Goal: Task Accomplishment & Management: Use online tool/utility

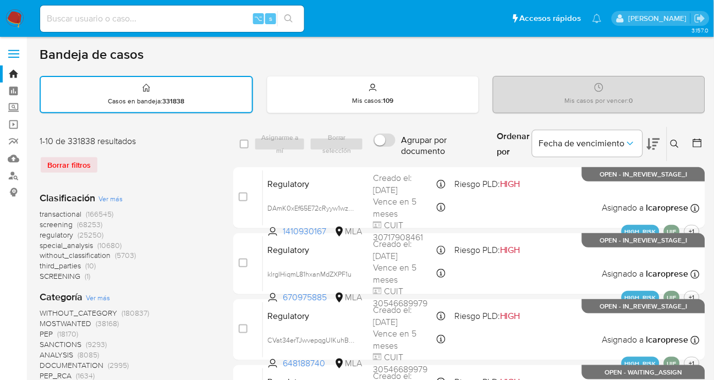
click at [667, 143] on button at bounding box center [676, 143] width 18 height 13
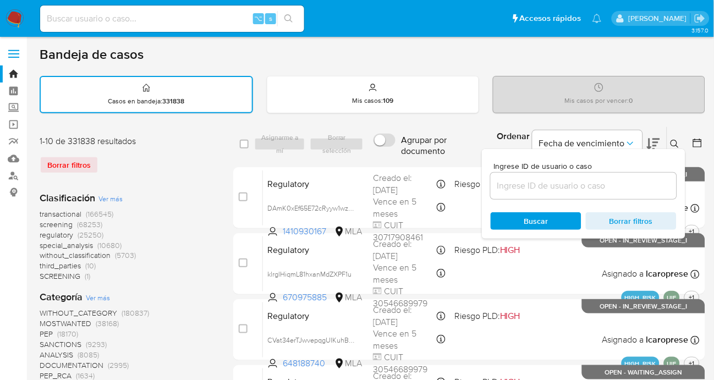
click at [619, 188] on input at bounding box center [583, 186] width 186 height 14
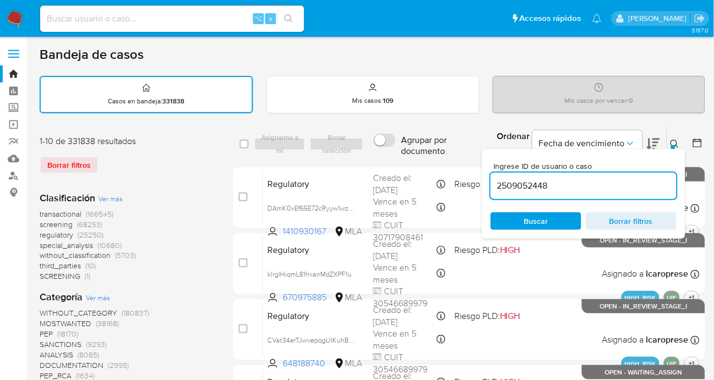
type input "2509052448"
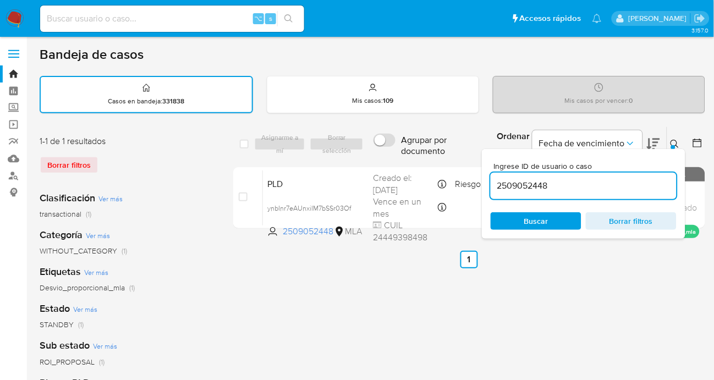
click at [672, 140] on icon at bounding box center [674, 144] width 9 height 9
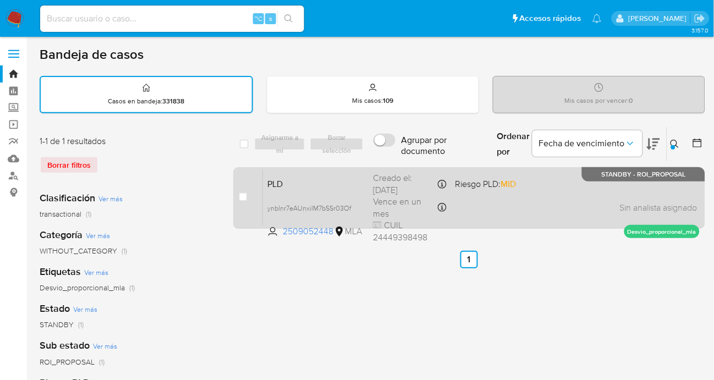
click at [566, 189] on div "PLD ynbInr7eAUnxiIM7bSSr03Of 2509052448 MLA Riesgo PLD: MID Creado el: 12/07/20…" at bounding box center [481, 198] width 437 height 56
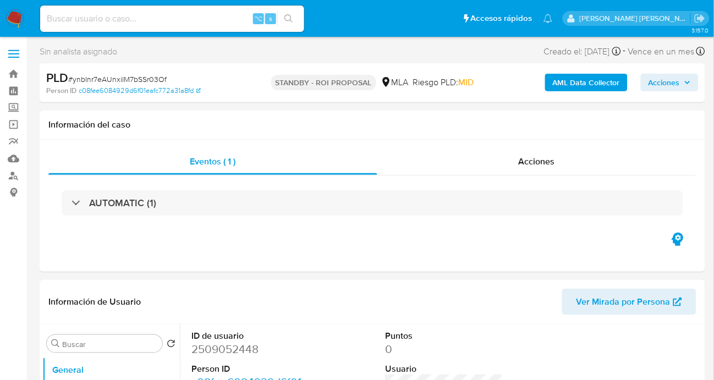
select select "10"
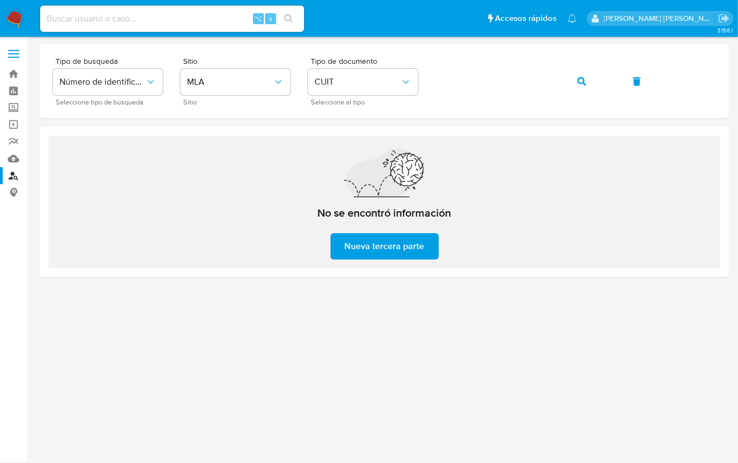
click at [18, 16] on img at bounding box center [14, 18] width 19 height 19
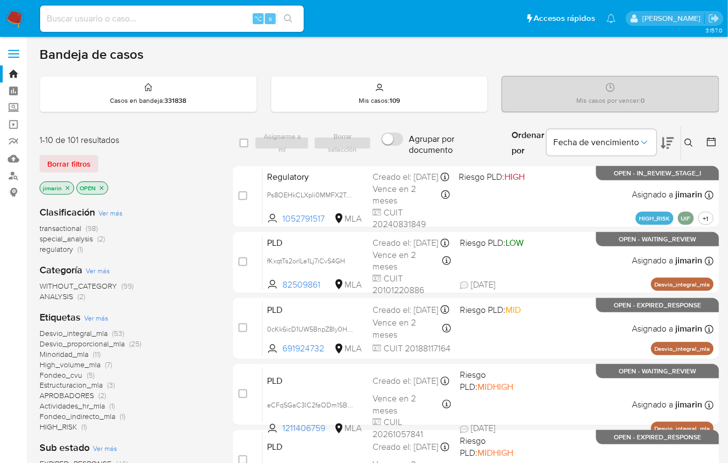
click at [689, 140] on icon at bounding box center [689, 143] width 9 height 9
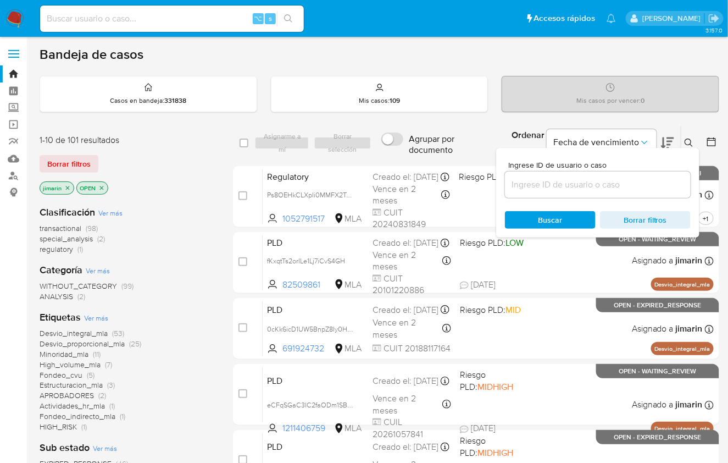
click at [600, 178] on input at bounding box center [598, 185] width 186 height 14
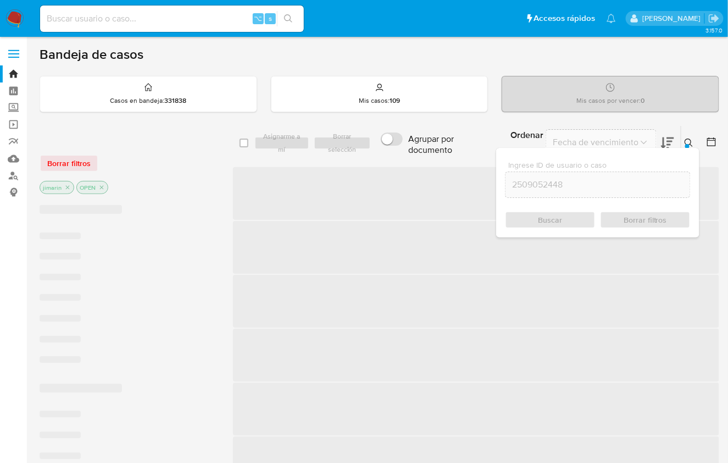
click at [692, 139] on icon at bounding box center [689, 143] width 9 height 9
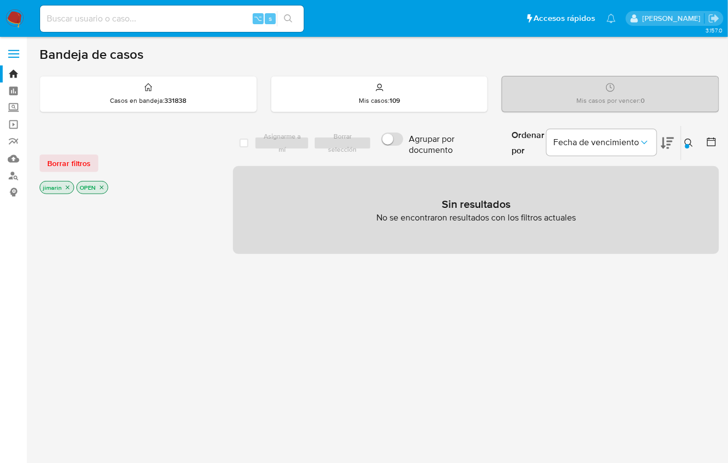
click at [95, 185] on p "OPEN" at bounding box center [92, 187] width 31 height 12
click at [100, 186] on icon "close-filter" at bounding box center [102, 188] width 4 height 4
click at [67, 187] on icon "close-filter" at bounding box center [67, 187] width 7 height 7
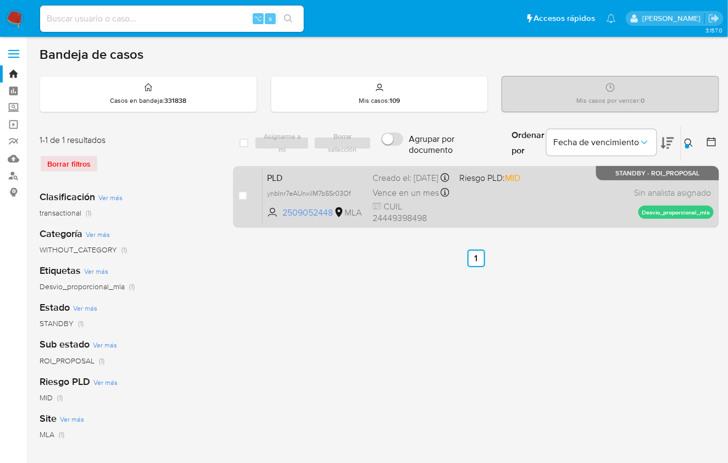
click at [585, 200] on div "PLD ynbInr7eAUnxiIM7bSSr03Of 2509052448 MLA Riesgo PLD: MID Creado el: 12/07/20…" at bounding box center [488, 197] width 451 height 56
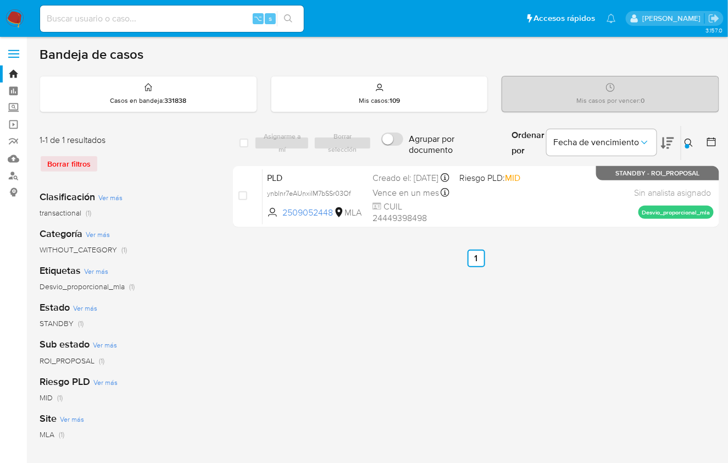
click at [688, 141] on icon at bounding box center [689, 143] width 9 height 9
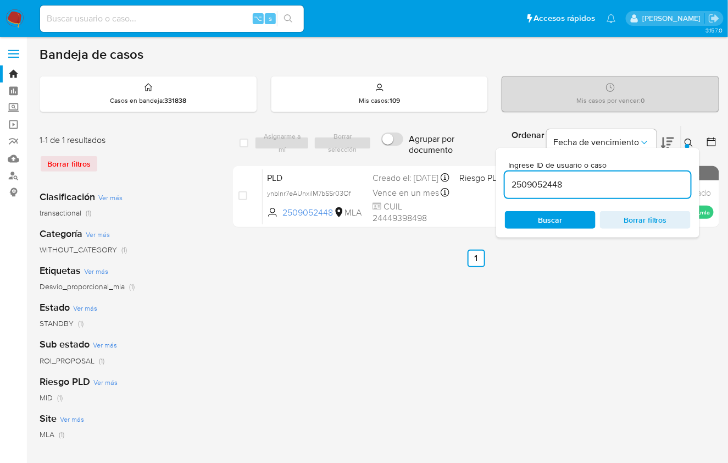
click at [576, 183] on input "2509052448" at bounding box center [598, 185] width 186 height 14
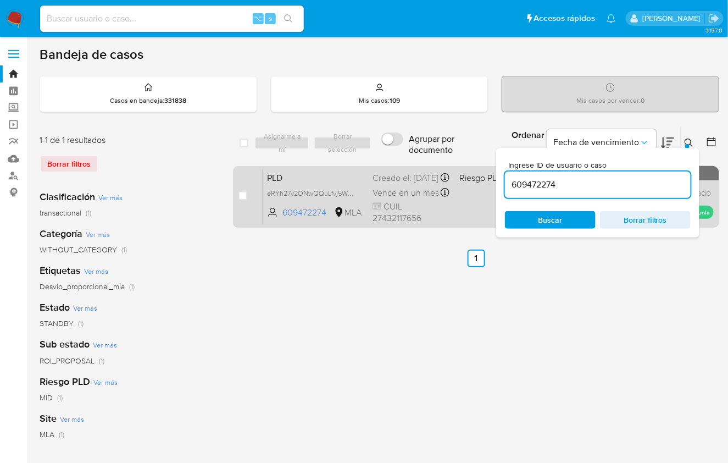
click at [452, 203] on div "PLD eRYh27v2ONwQQuLfvj5W7BrT 609472274 MLA Riesgo PLD: MID Creado el: 12/07/202…" at bounding box center [488, 197] width 451 height 56
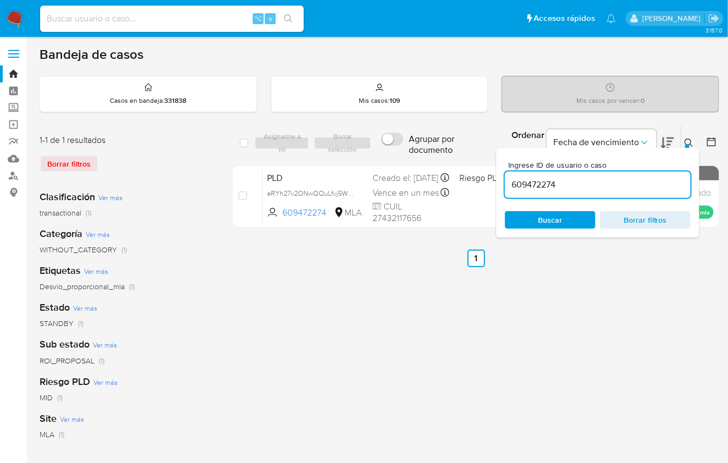
click at [592, 184] on input "609472274" at bounding box center [598, 185] width 186 height 14
paste input "460290267"
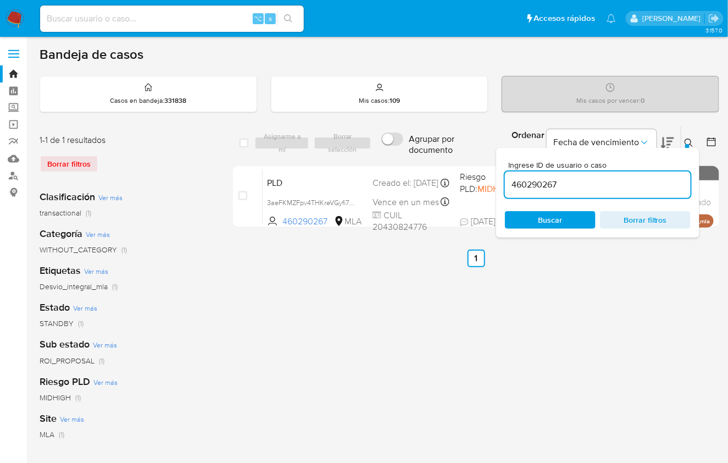
click at [691, 139] on icon at bounding box center [689, 143] width 8 height 8
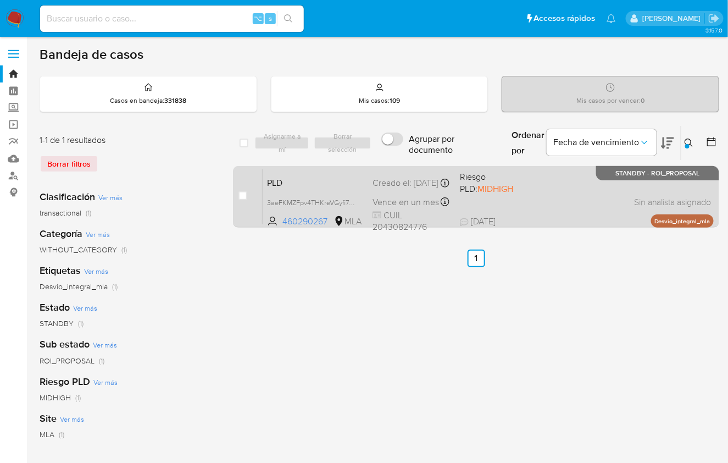
click at [582, 196] on div "PLD 3aeFKMZFpv4THKreVGyfi7dW 460290267 MLA Riesgo PLD: MIDHIGH Creado el: 12/07…" at bounding box center [488, 197] width 451 height 56
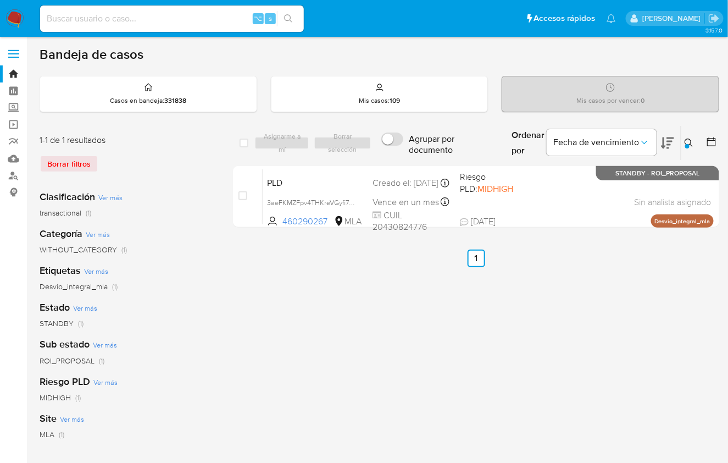
click at [686, 142] on icon at bounding box center [689, 143] width 8 height 8
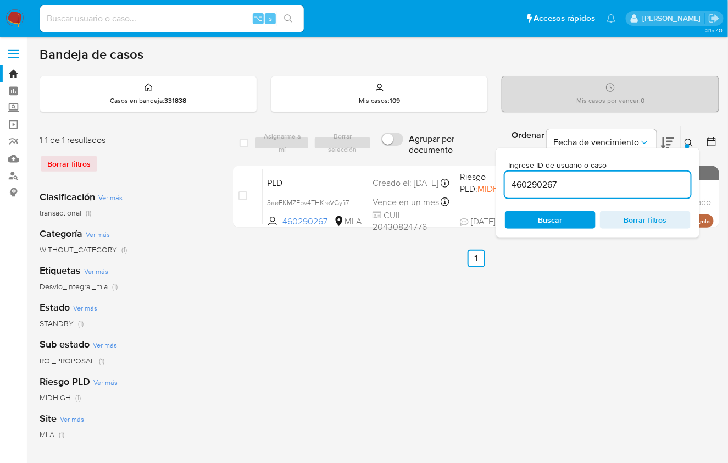
click at [642, 178] on input "460290267" at bounding box center [598, 185] width 186 height 14
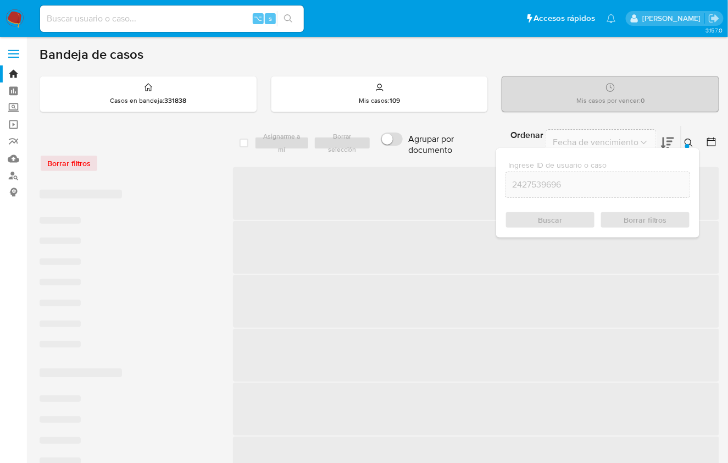
click at [686, 137] on button at bounding box center [691, 142] width 18 height 13
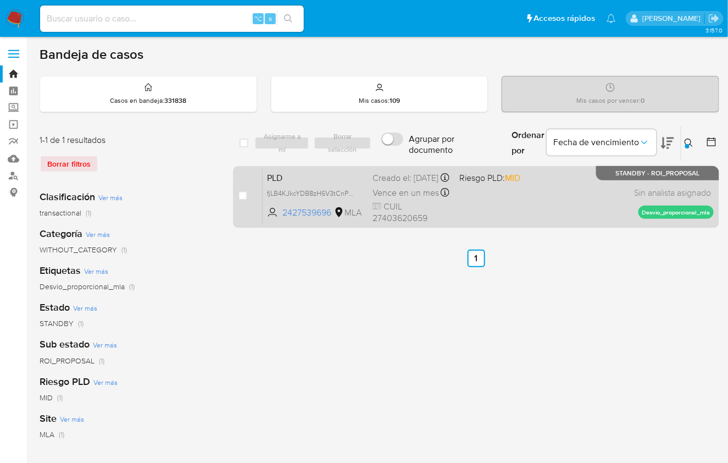
click at [599, 200] on div "PLD fjLB4KJkcYDB8zH6V3tCnPHJ 2427539696 MLA Riesgo PLD: MID Creado el: 12/07/20…" at bounding box center [488, 197] width 451 height 56
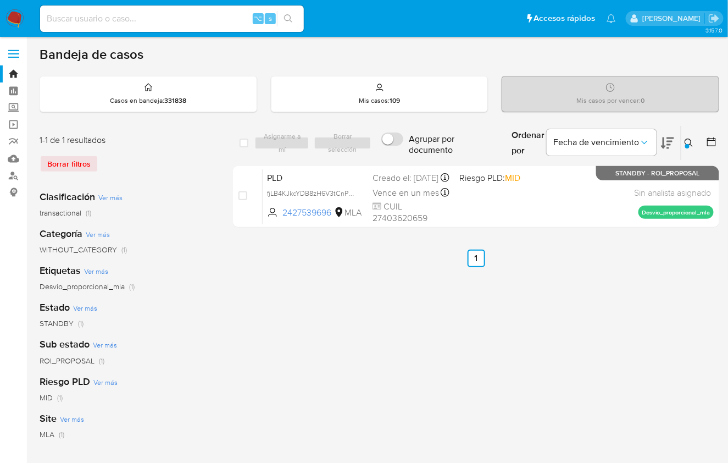
click at [691, 143] on icon at bounding box center [689, 143] width 8 height 8
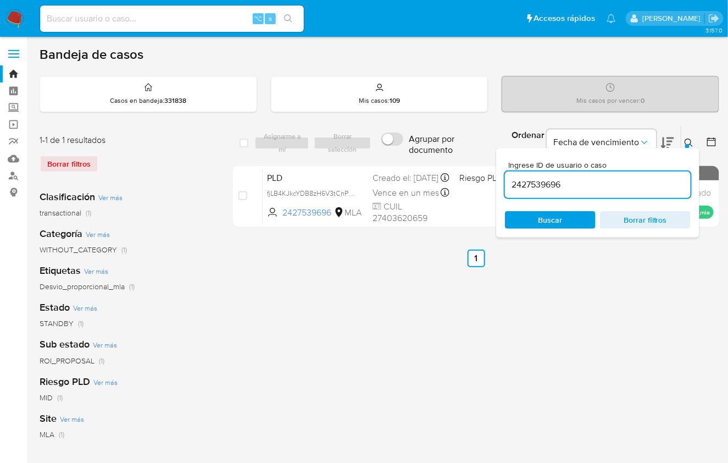
click at [652, 186] on input "2427539696" at bounding box center [598, 185] width 186 height 14
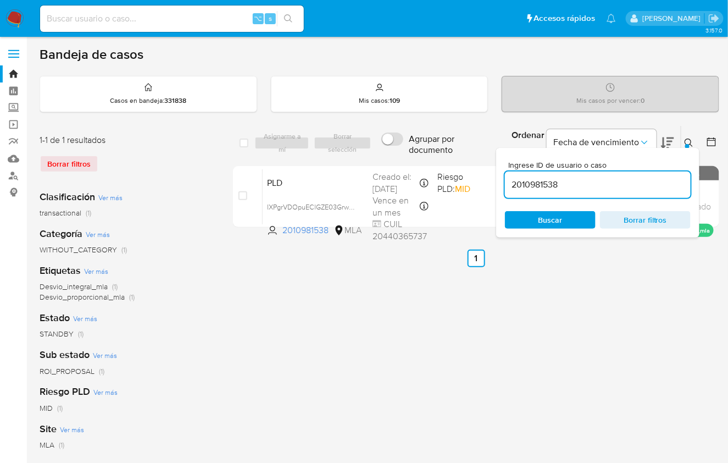
click at [693, 139] on icon at bounding box center [689, 143] width 9 height 9
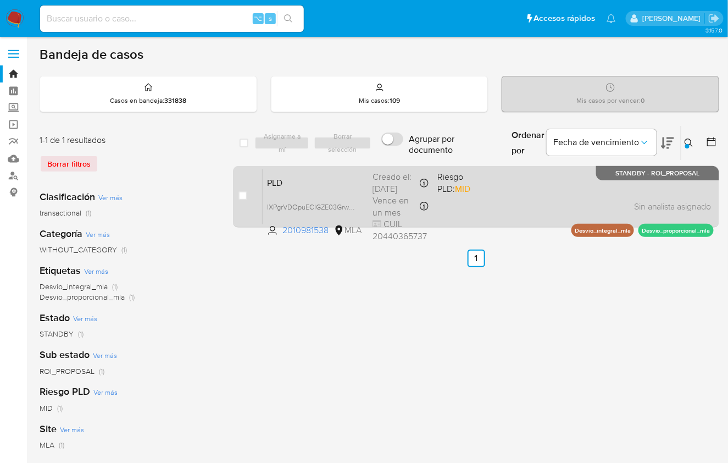
click at [587, 194] on div "PLD IXPgrVDOpuEClGZE03GrwSz8 2010981538 MLA Riesgo PLD: MID Creado el: 12/07/20…" at bounding box center [488, 197] width 451 height 56
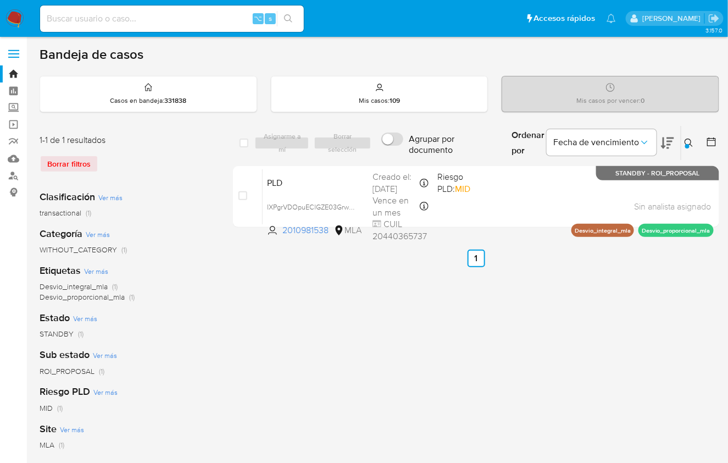
click at [678, 145] on div "Ordenar por Fecha de vencimiento" at bounding box center [592, 143] width 178 height 34
click at [683, 147] on button at bounding box center [691, 142] width 18 height 13
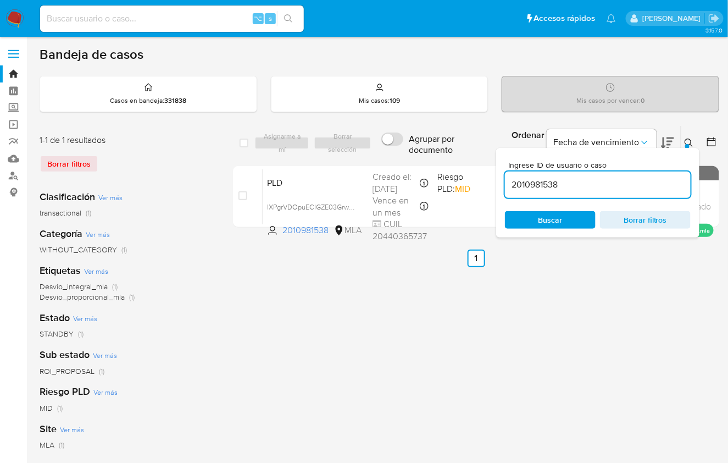
click at [611, 186] on input "2010981538" at bounding box center [598, 185] width 186 height 14
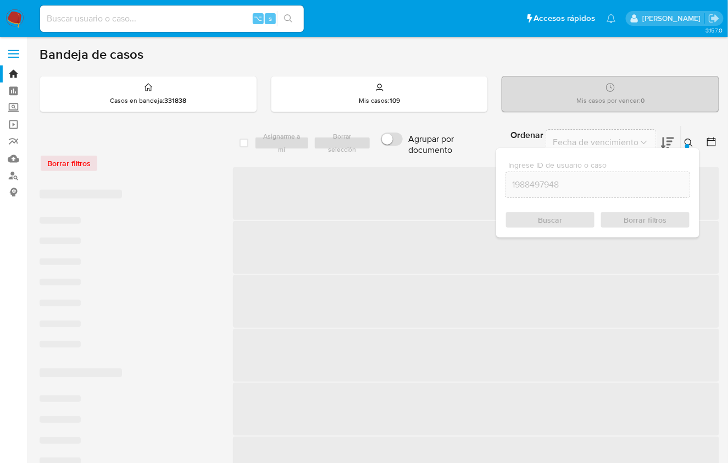
click at [689, 139] on icon at bounding box center [689, 143] width 8 height 8
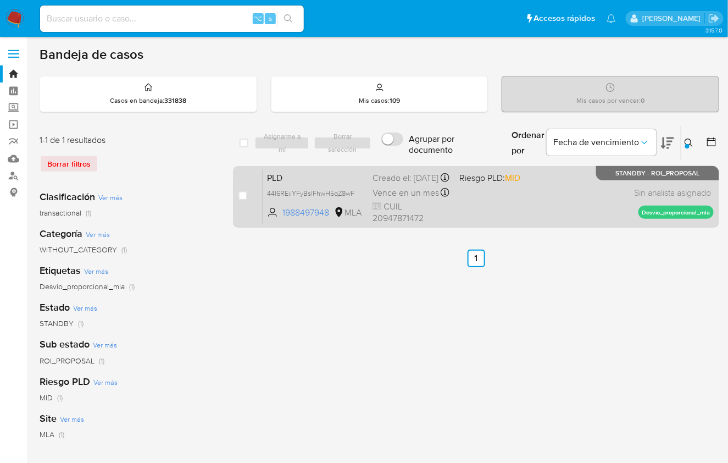
click at [609, 197] on div "PLD 44l6REiiYFyBsIFhwH5qZ8wF 1988497948 MLA Riesgo PLD: MID Creado el: 12/07/20…" at bounding box center [488, 197] width 451 height 56
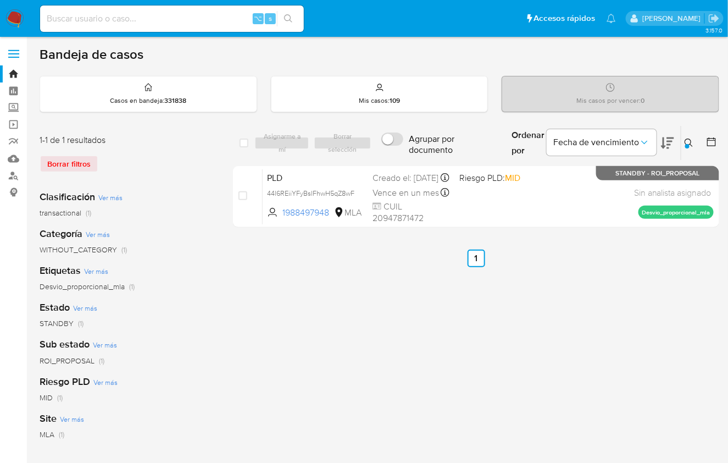
click at [692, 140] on icon at bounding box center [689, 143] width 9 height 9
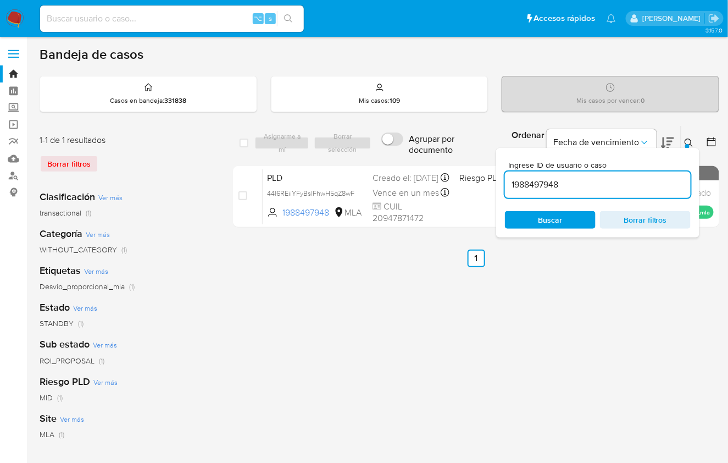
click at [641, 183] on input "1988497948" at bounding box center [598, 185] width 186 height 14
type input "2005021279"
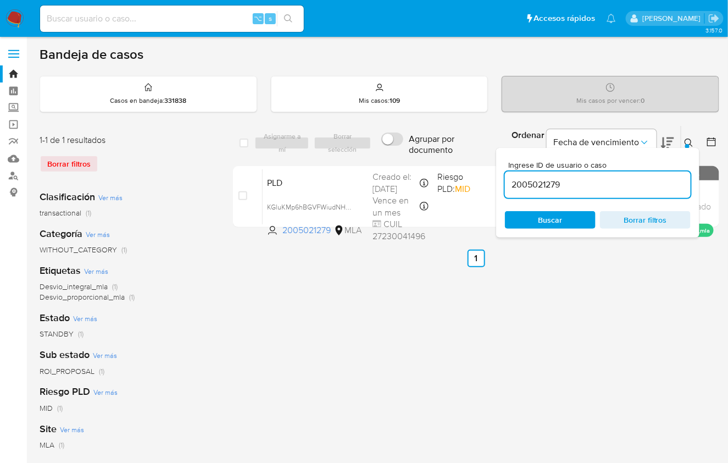
click at [689, 141] on icon at bounding box center [689, 143] width 9 height 9
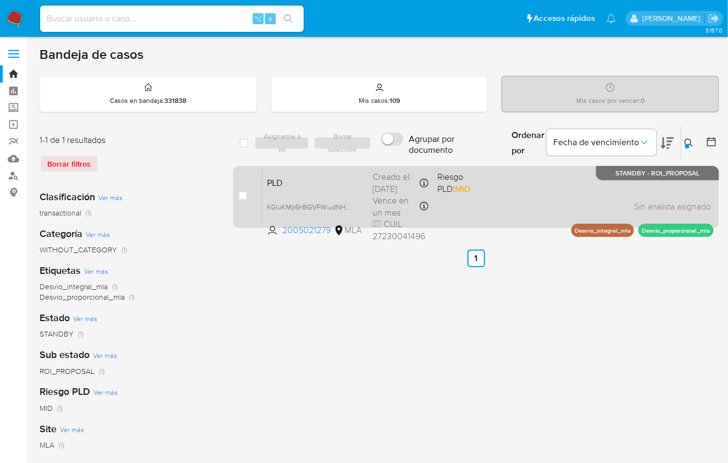
click at [588, 203] on div "PLD KGluKMp6hBGVFWiudNHOKrm4 2005021279 MLA Riesgo PLD: MID Creado el: 12/07/20…" at bounding box center [488, 197] width 451 height 56
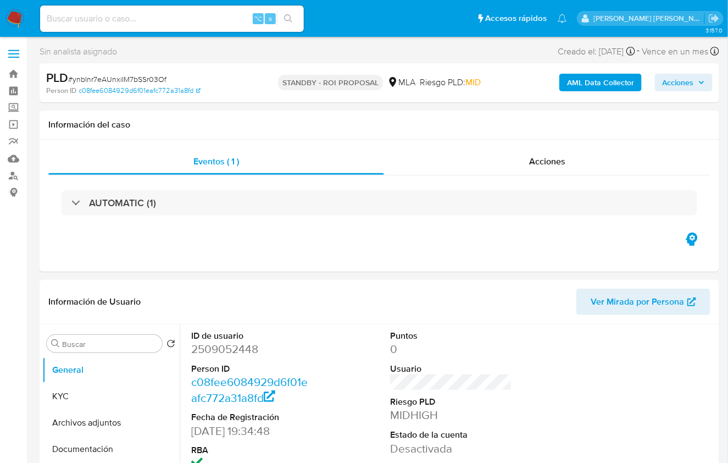
select select "10"
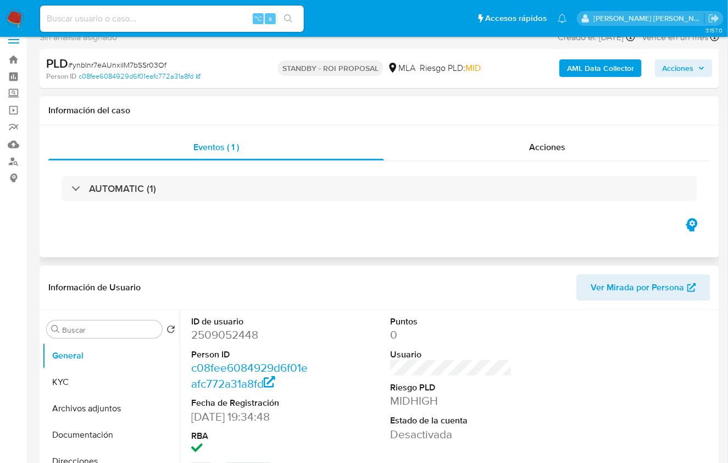
scroll to position [17, 0]
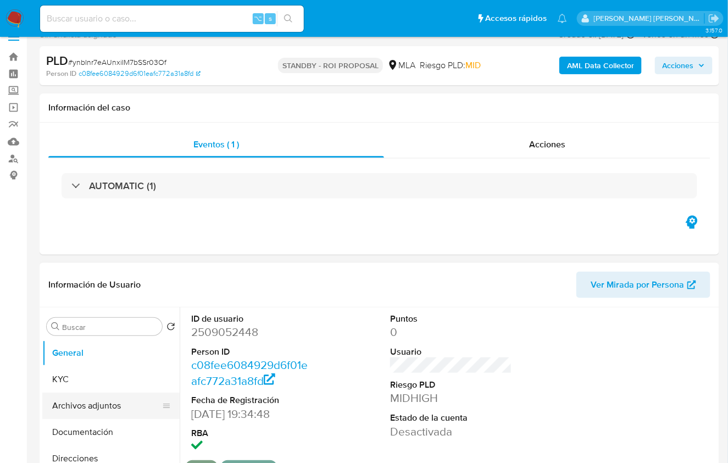
click at [102, 403] on button "Archivos adjuntos" at bounding box center [106, 406] width 129 height 26
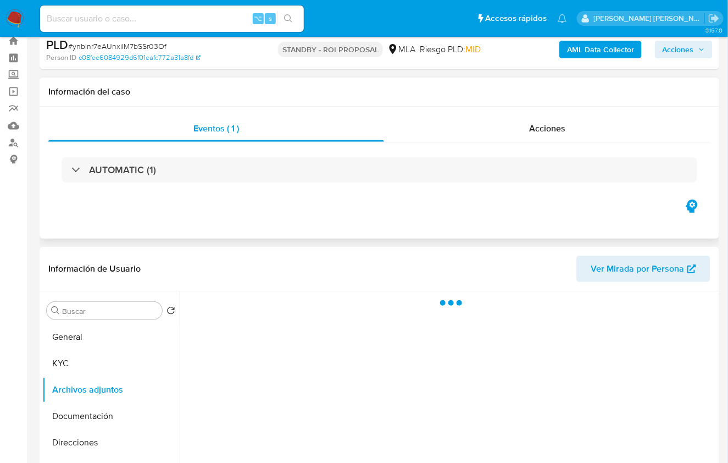
scroll to position [35, 0]
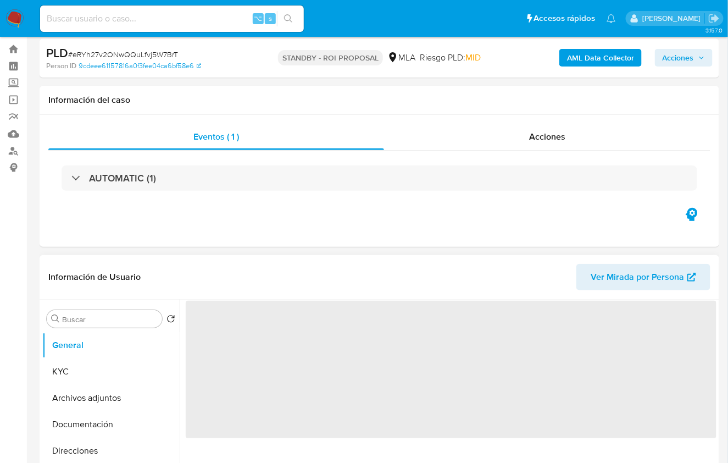
scroll to position [179, 0]
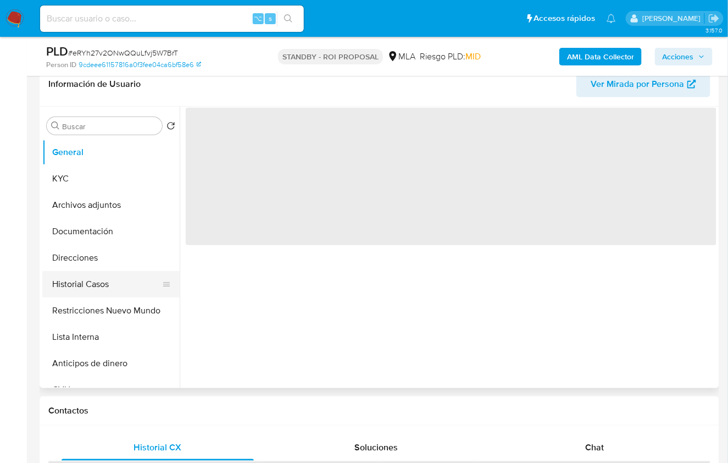
click at [84, 288] on button "Historial Casos" at bounding box center [106, 284] width 129 height 26
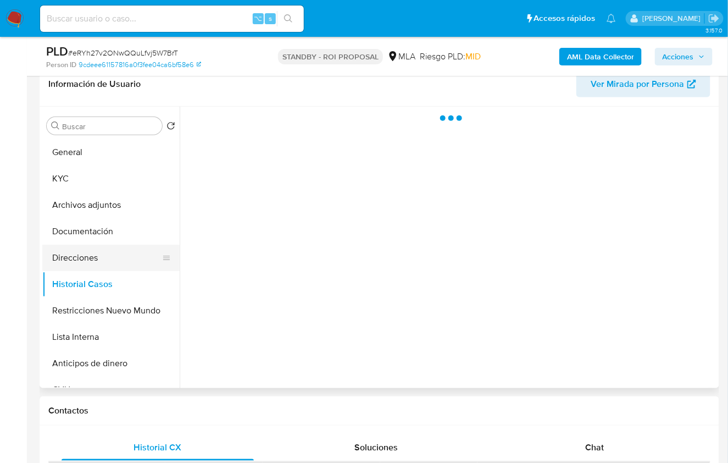
select select "10"
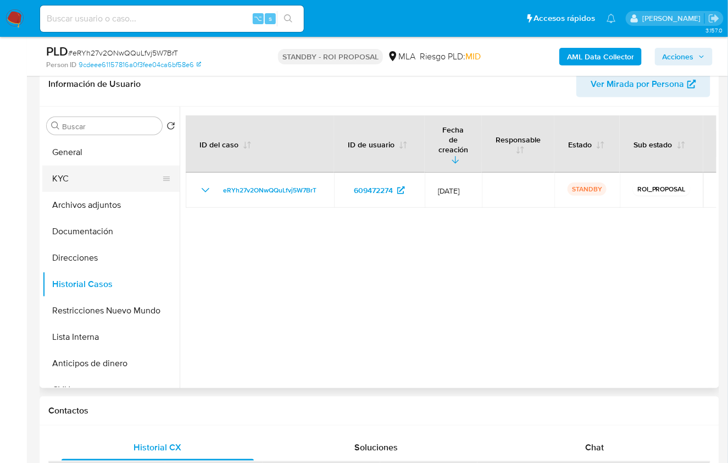
click at [83, 183] on button "KYC" at bounding box center [106, 178] width 129 height 26
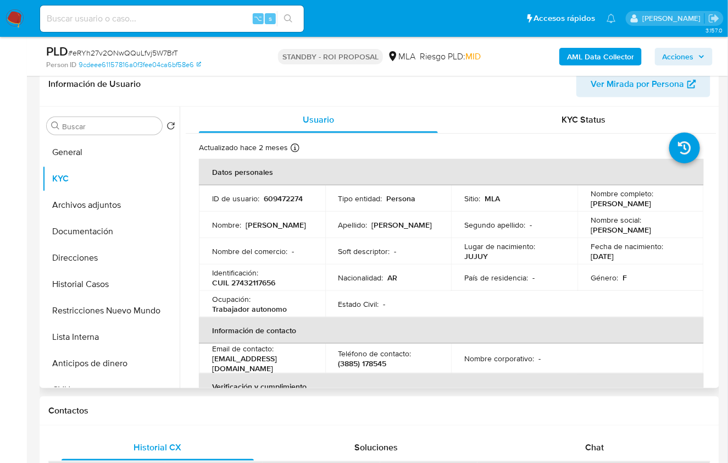
click at [254, 225] on p "[PERSON_NAME]" at bounding box center [276, 225] width 60 height 10
click at [379, 224] on p "Alfaro" at bounding box center [402, 225] width 60 height 10
click at [256, 226] on p "Gissel Ariadna" at bounding box center [276, 225] width 60 height 10
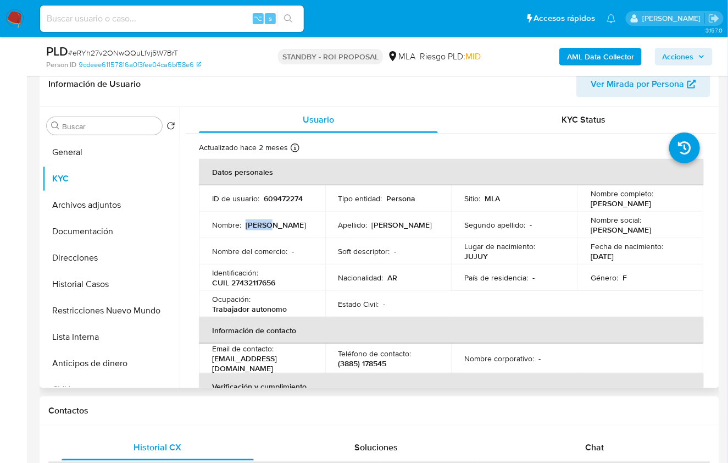
click at [256, 226] on p "Gissel Ariadna" at bounding box center [276, 225] width 60 height 10
click at [280, 226] on p "Gissel Ariadna" at bounding box center [276, 225] width 60 height 10
click at [611, 256] on p "12/03/2001" at bounding box center [602, 256] width 23 height 10
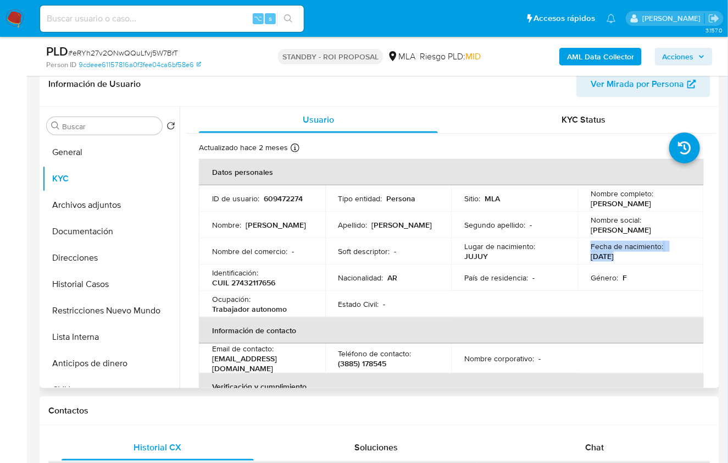
click at [611, 256] on p "12/03/2001" at bounding box center [602, 256] width 23 height 10
click at [630, 256] on div "Fecha de nacimiento : 12/03/2001" at bounding box center [641, 251] width 100 height 20
drag, startPoint x: 634, startPoint y: 257, endPoint x: 588, endPoint y: 257, distance: 46.2
click at [591, 257] on div "Fecha de nacimiento : 12/03/2001" at bounding box center [641, 251] width 100 height 20
copy p "12/03/2001"
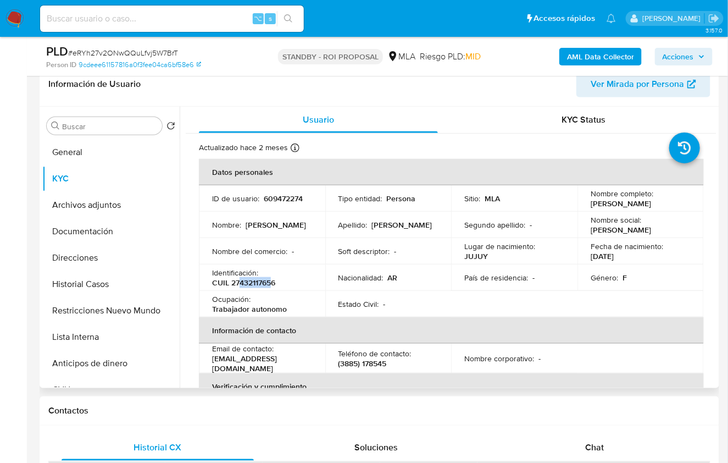
drag, startPoint x: 240, startPoint y: 284, endPoint x: 271, endPoint y: 282, distance: 30.3
click at [271, 282] on p "CUIL 27432117656" at bounding box center [243, 283] width 63 height 10
copy p "43211765"
click at [265, 284] on p "CUIL 27432117656" at bounding box center [243, 283] width 63 height 10
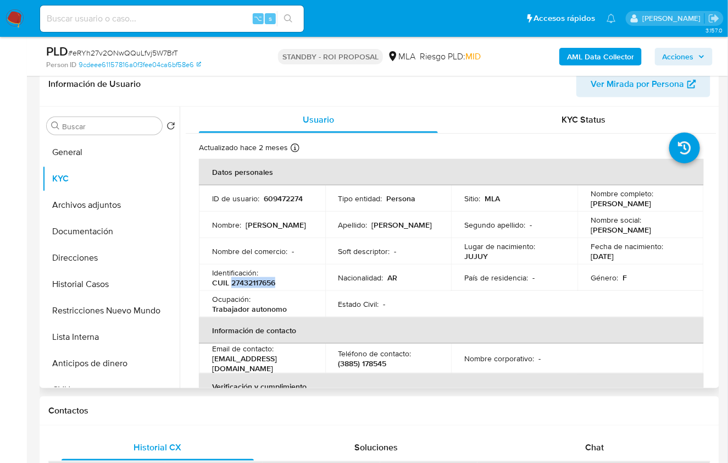
copy p "27432117656"
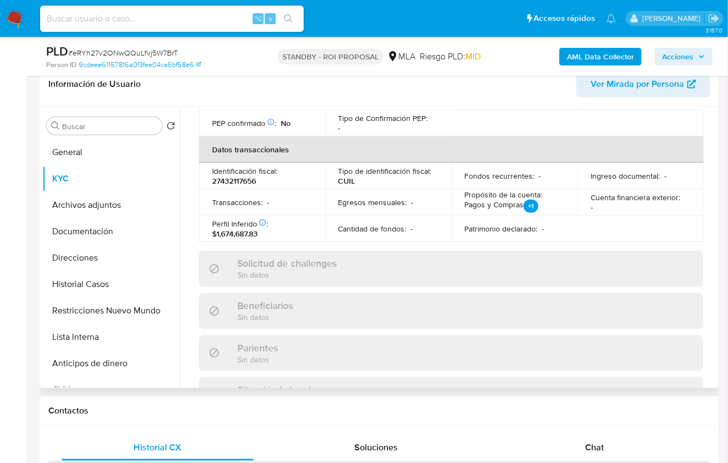
scroll to position [134, 0]
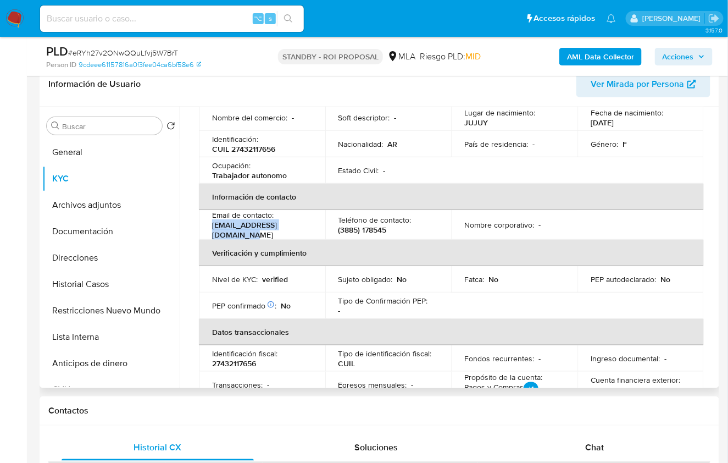
drag, startPoint x: 313, startPoint y: 227, endPoint x: 212, endPoint y: 231, distance: 100.7
click at [212, 231] on td "Email de contacto : coreadelsur2024@gmail.com" at bounding box center [262, 225] width 126 height 30
copy p "coreadelsur2024@gmail.com"
click at [375, 229] on p "(3885) 178545" at bounding box center [363, 230] width 48 height 10
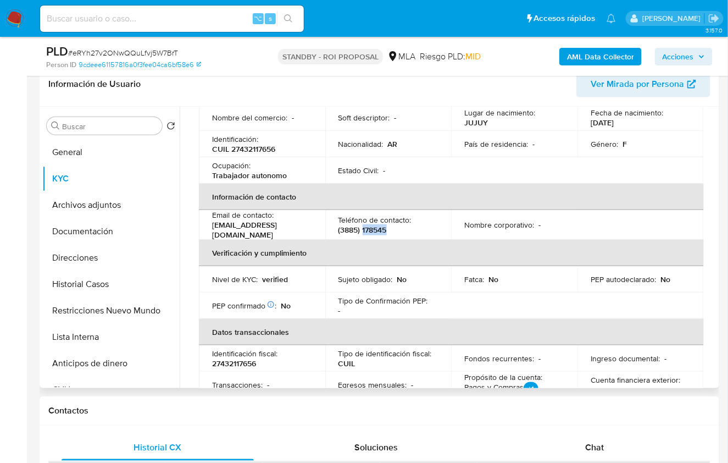
copy p "178545"
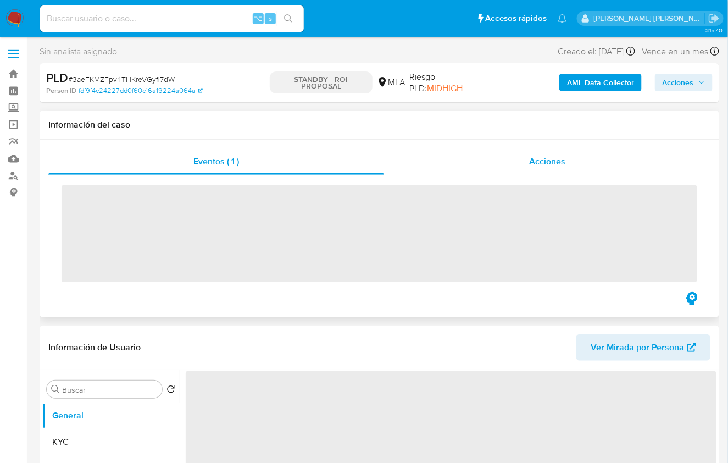
click at [497, 165] on div "Acciones" at bounding box center [547, 161] width 327 height 26
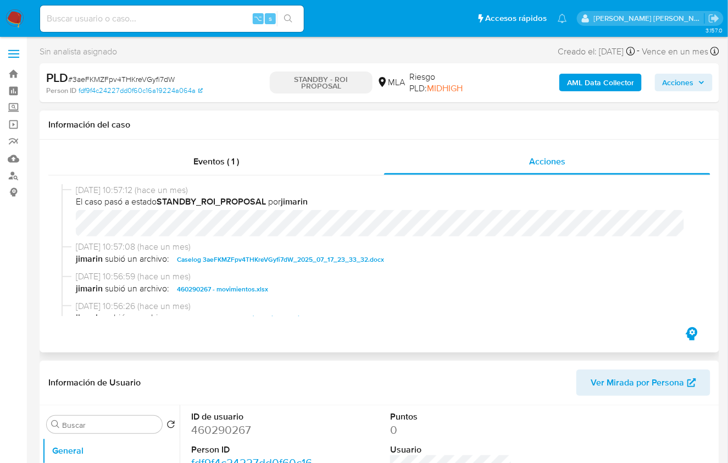
select select "10"
click at [269, 203] on span "El caso pasó a estado STANDBY_ROI_PROPOSAL por jimarin" at bounding box center [384, 202] width 617 height 12
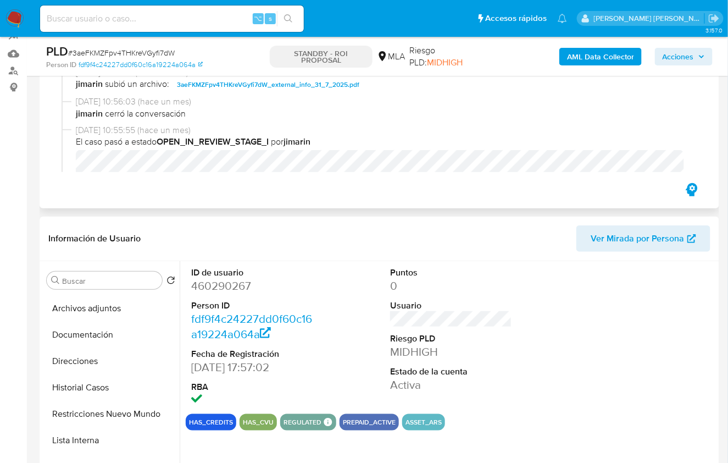
scroll to position [71, 0]
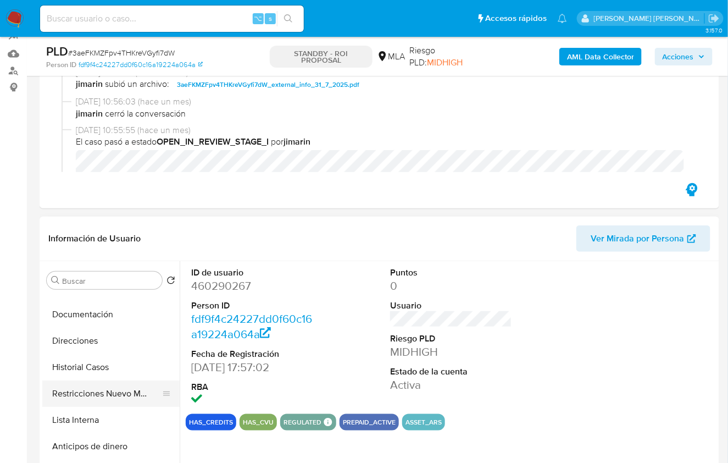
click at [99, 390] on button "Restricciones Nuevo Mundo" at bounding box center [106, 393] width 129 height 26
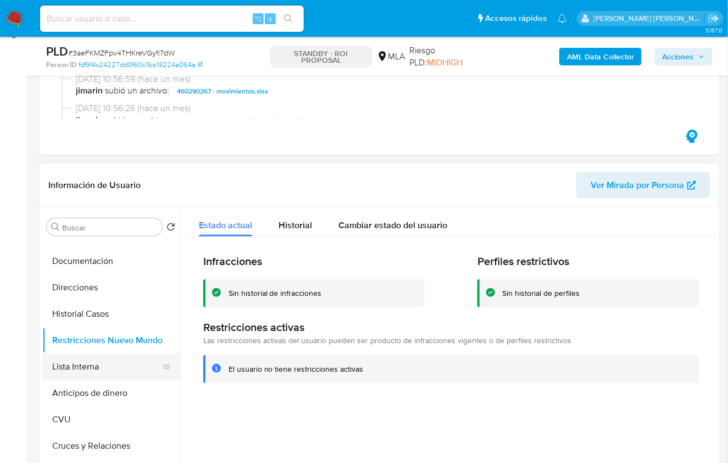
scroll to position [165, 0]
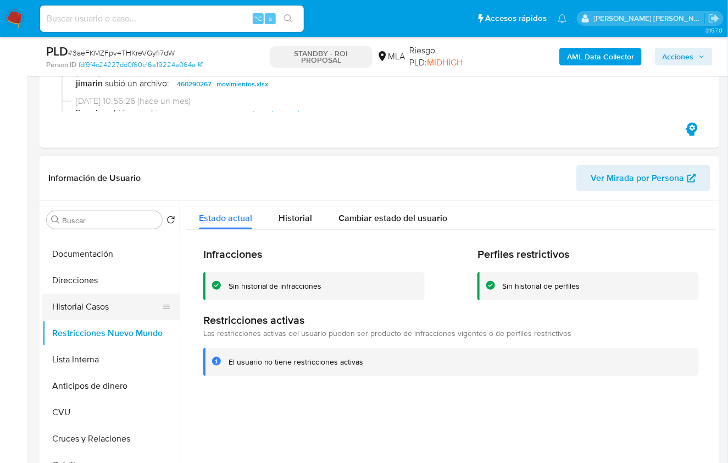
click at [101, 313] on button "Historial Casos" at bounding box center [106, 307] width 129 height 26
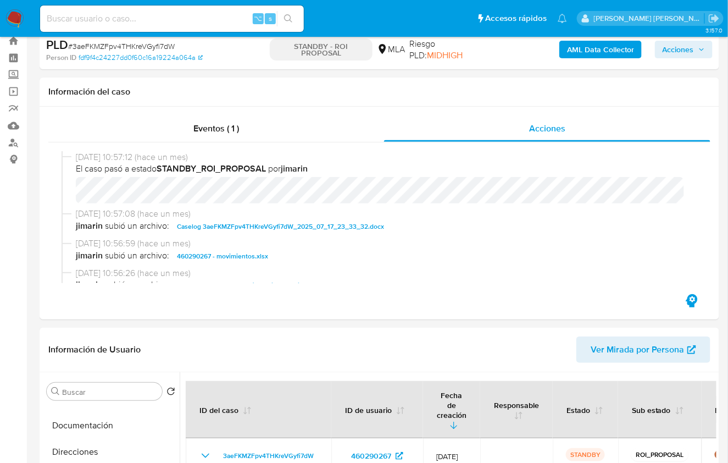
scroll to position [0, 0]
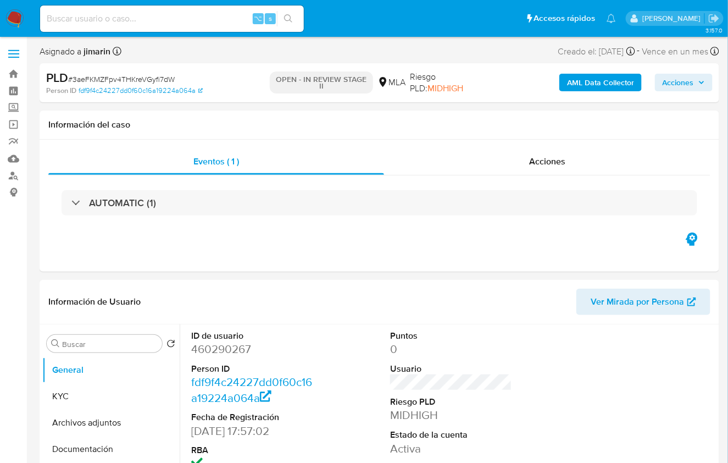
select select "10"
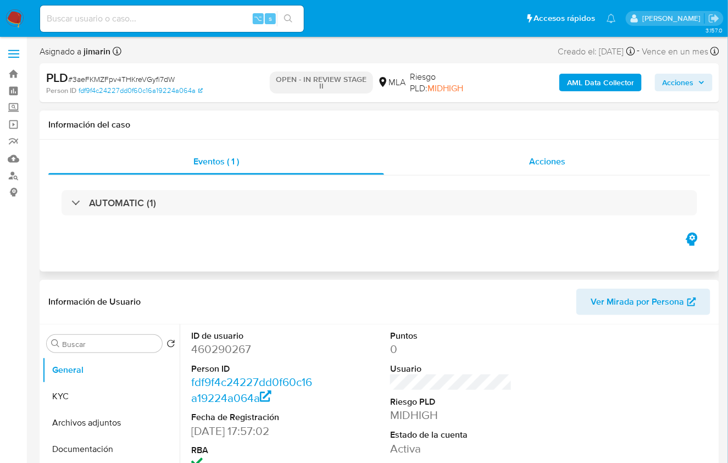
click at [532, 167] on span "Acciones" at bounding box center [547, 161] width 36 height 13
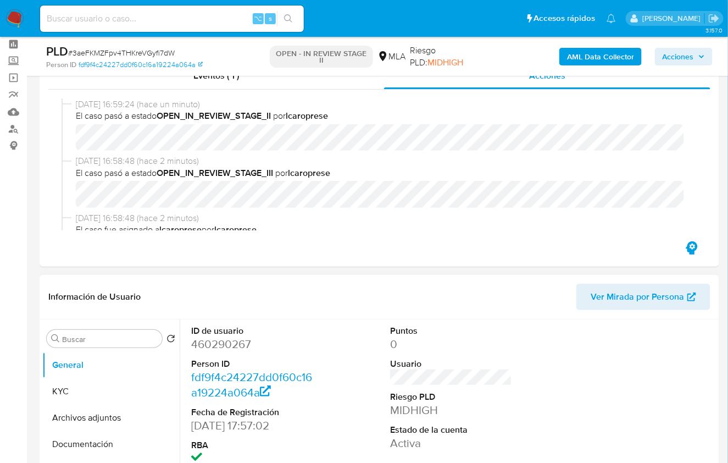
scroll to position [49, 0]
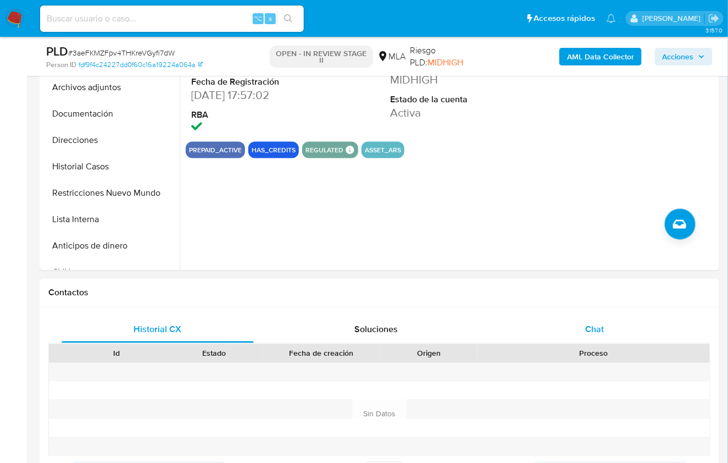
click at [600, 334] on span "Chat" at bounding box center [595, 329] width 19 height 13
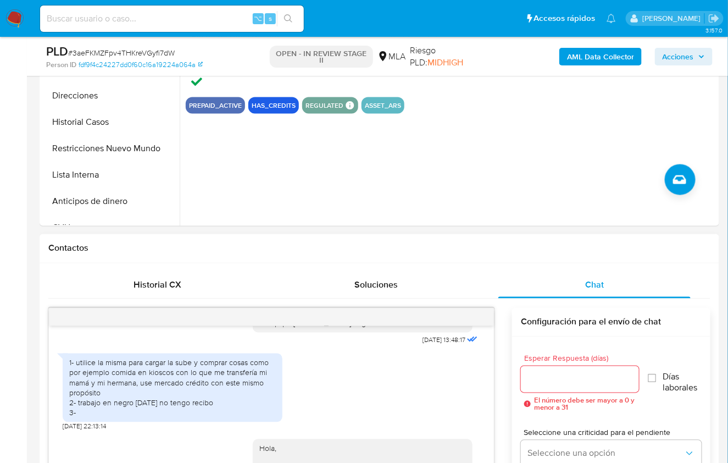
scroll to position [224, 0]
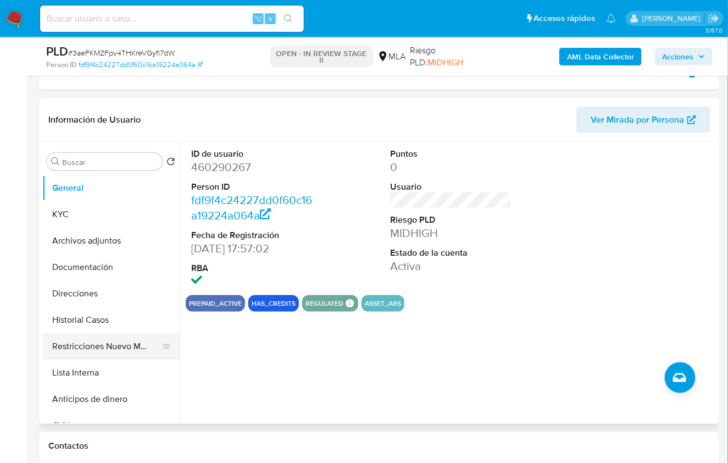
click at [105, 338] on button "Restricciones Nuevo Mundo" at bounding box center [106, 346] width 129 height 26
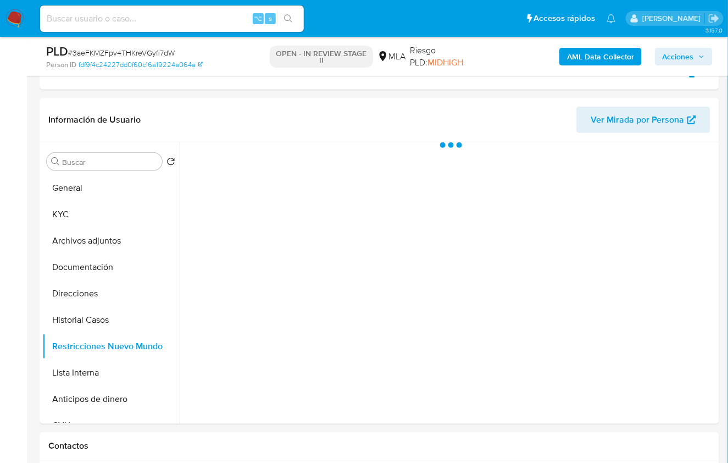
click at [686, 57] on span "Acciones" at bounding box center [678, 57] width 31 height 18
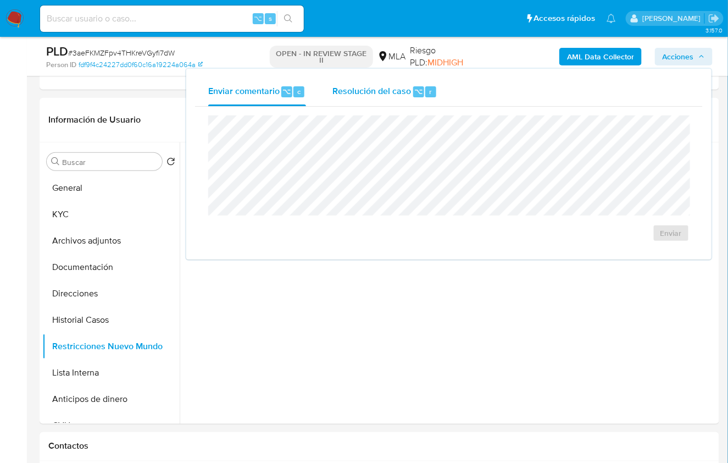
click at [390, 80] on div "Resolución del caso ⌥ r" at bounding box center [385, 92] width 105 height 29
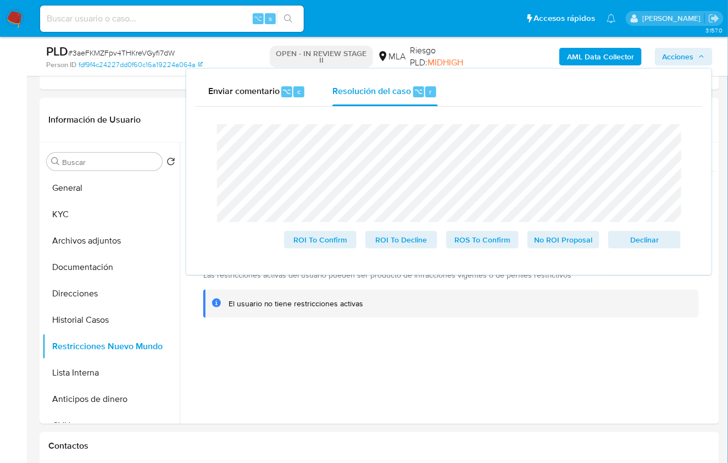
click at [199, 143] on div "Cierre de caso ROI To Confirm ROI To Decline ROS To Confirm No ROI Proposal Dec…" at bounding box center [449, 186] width 508 height 159
click at [281, 340] on div at bounding box center [448, 282] width 537 height 281
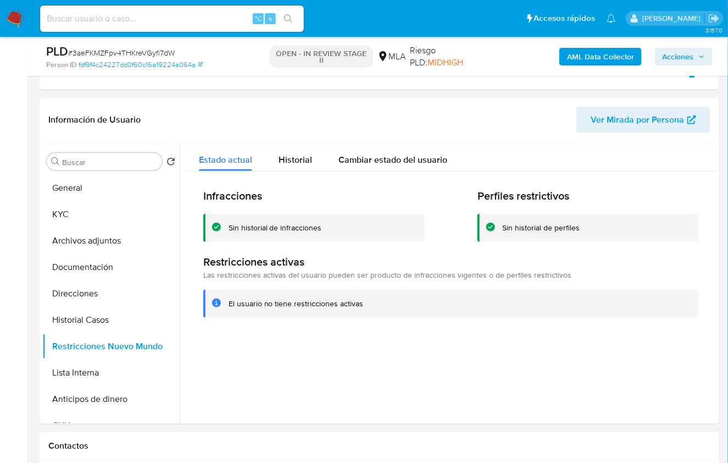
click at [671, 62] on span "Acciones" at bounding box center [678, 57] width 31 height 18
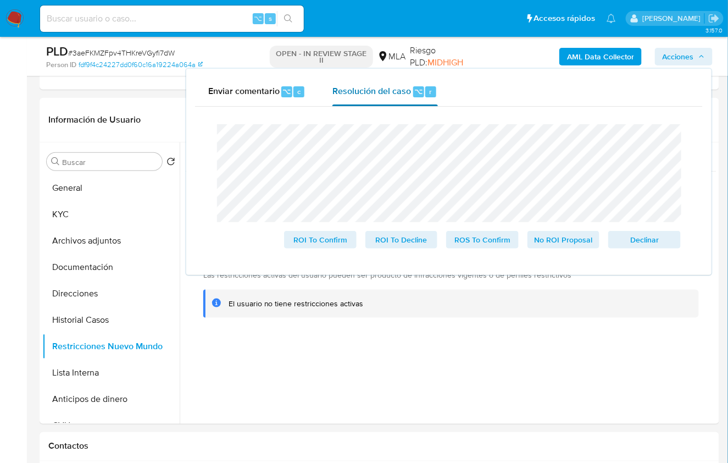
click at [373, 101] on div "Resolución del caso ⌥ r" at bounding box center [385, 92] width 105 height 29
click at [559, 245] on span "No ROI Proposal" at bounding box center [564, 239] width 57 height 15
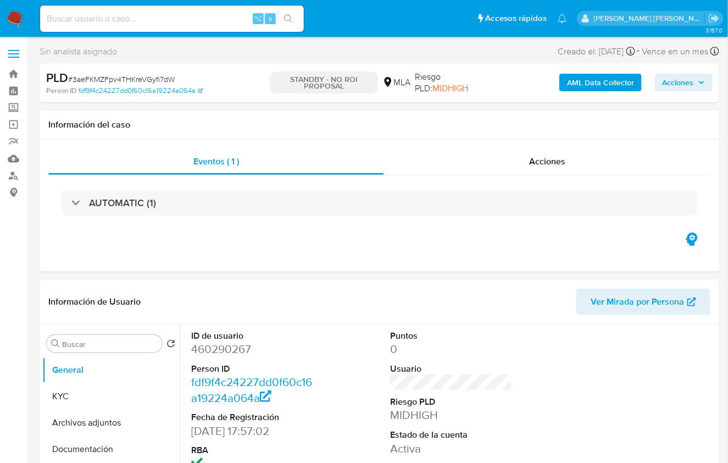
select select "10"
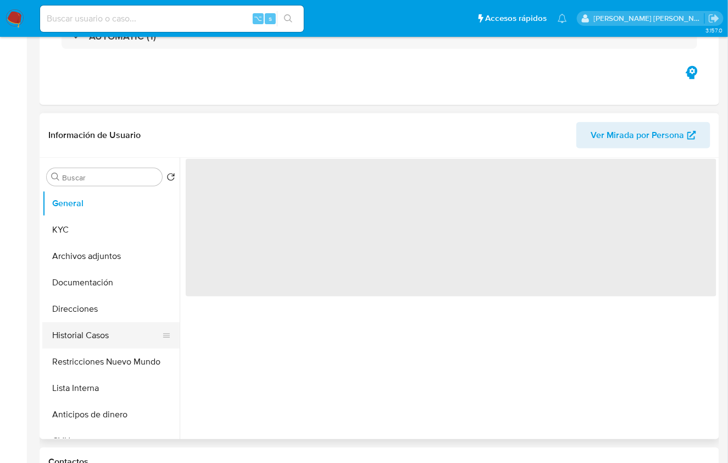
scroll to position [173, 0]
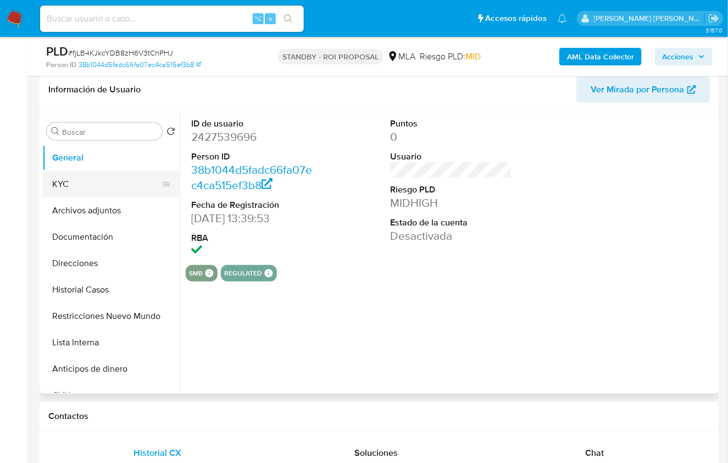
click at [86, 192] on button "KYC" at bounding box center [106, 184] width 129 height 26
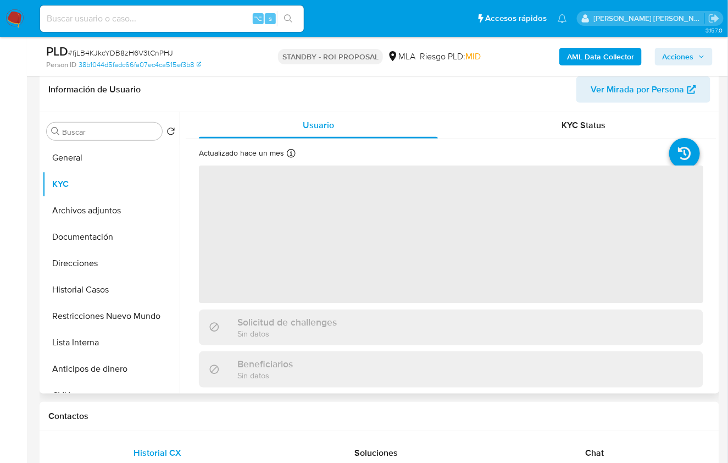
select select "10"
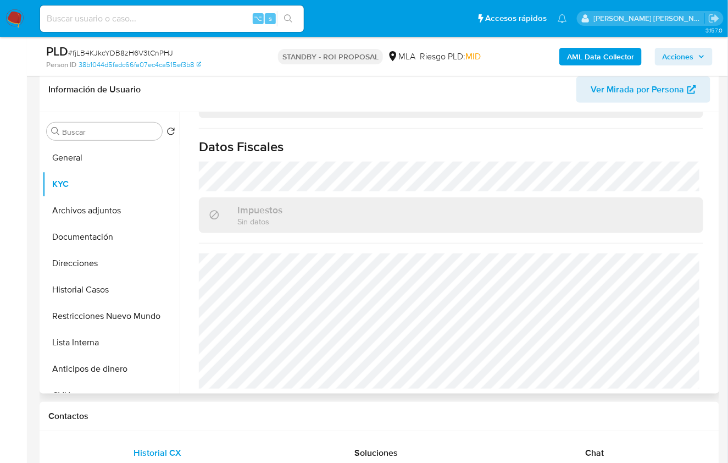
scroll to position [620, 0]
click at [76, 260] on button "Direcciones" at bounding box center [106, 263] width 129 height 26
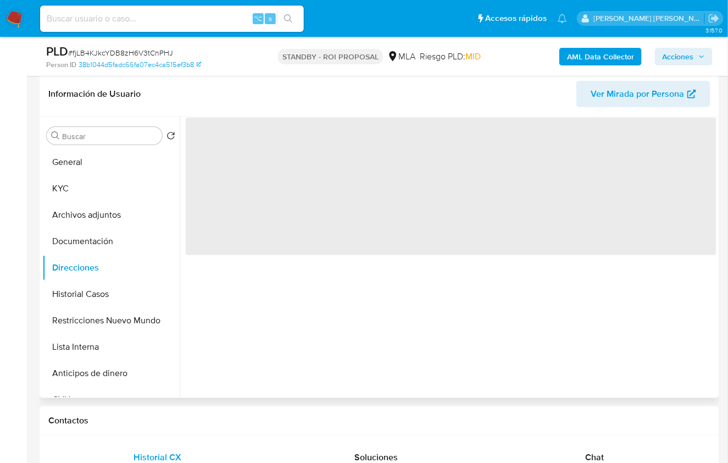
scroll to position [156, 0]
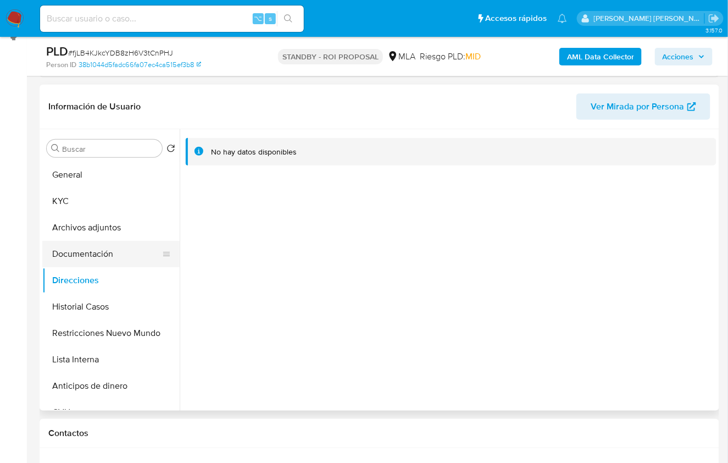
click at [80, 253] on button "Documentación" at bounding box center [106, 254] width 129 height 26
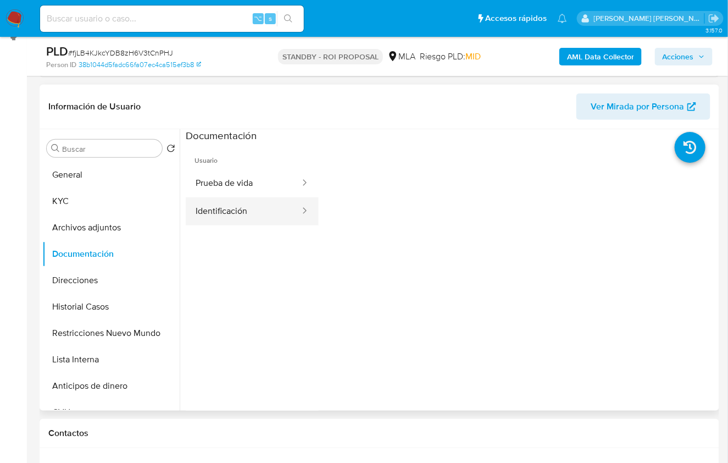
click at [236, 205] on button "Identificación" at bounding box center [243, 211] width 115 height 28
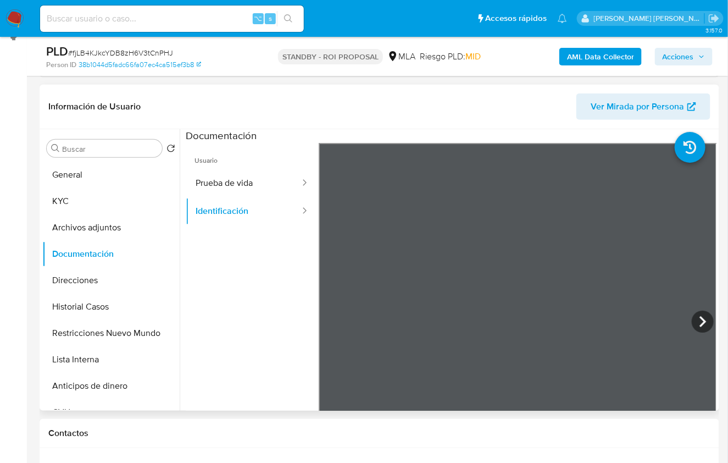
scroll to position [2, 0]
click at [705, 323] on icon at bounding box center [703, 322] width 22 height 22
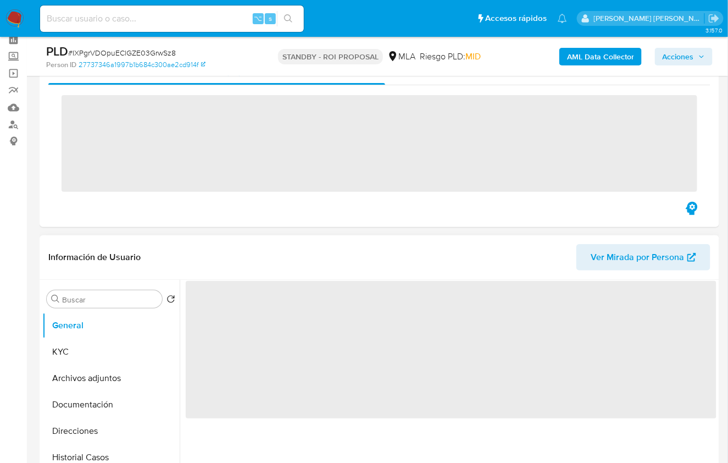
scroll to position [69, 0]
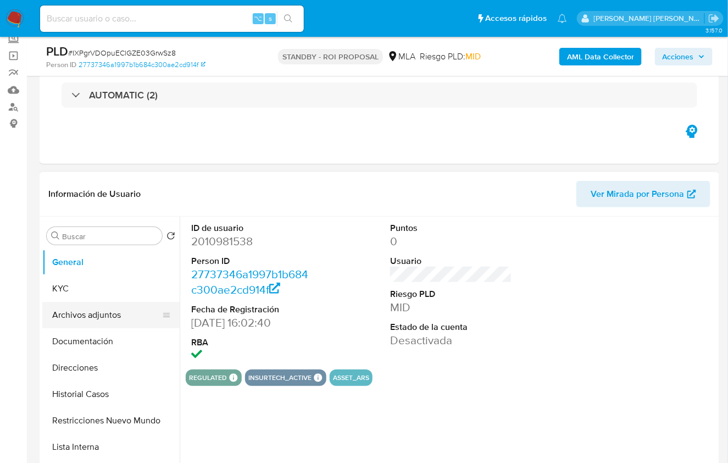
click at [109, 317] on button "Archivos adjuntos" at bounding box center [106, 315] width 129 height 26
select select "10"
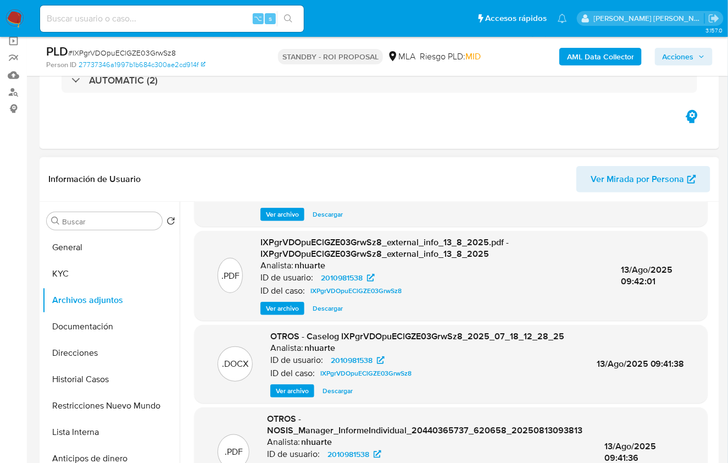
scroll to position [106, 0]
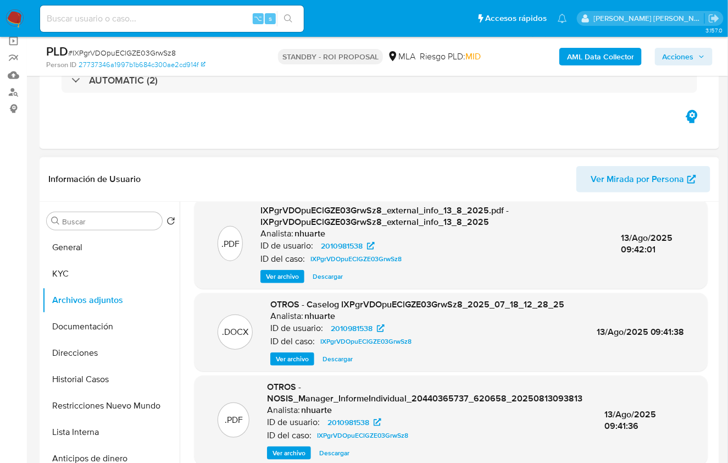
click at [339, 359] on span "Descargar" at bounding box center [338, 359] width 30 height 11
click at [102, 371] on button "Historial Casos" at bounding box center [106, 379] width 129 height 26
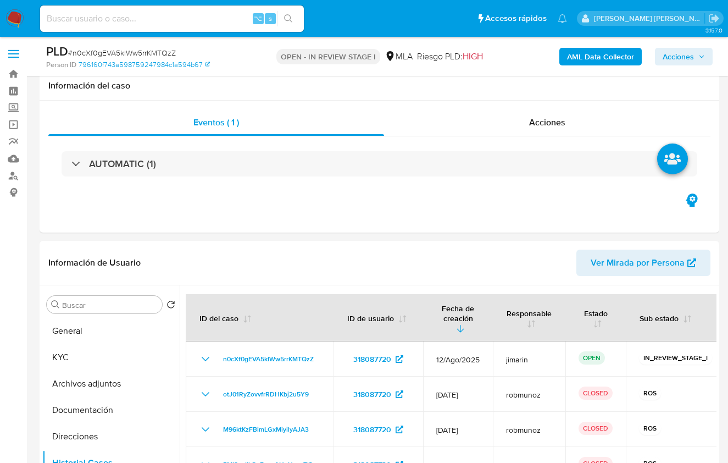
select select "10"
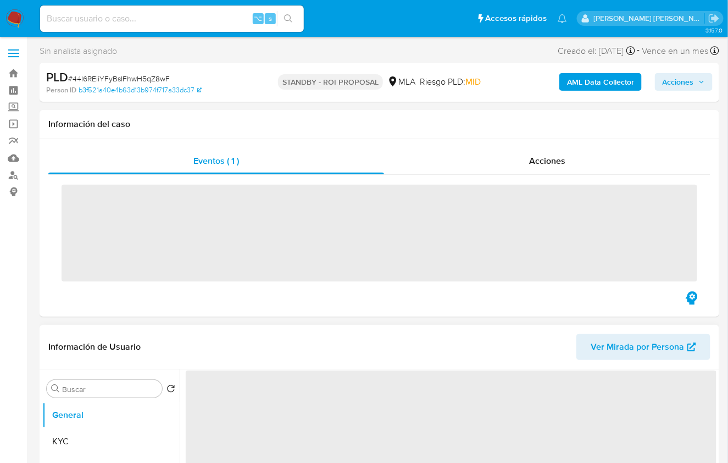
scroll to position [190, 0]
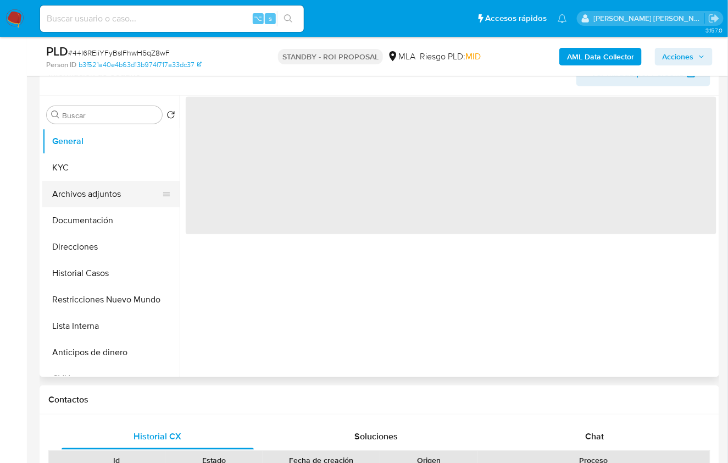
click at [109, 192] on button "Archivos adjuntos" at bounding box center [106, 194] width 129 height 26
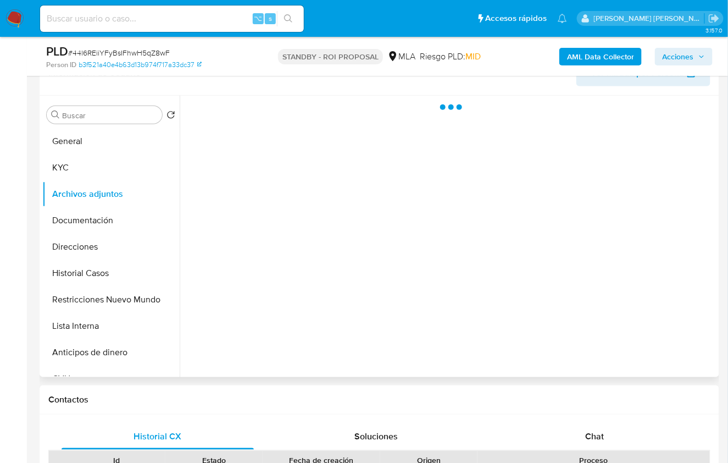
select select "10"
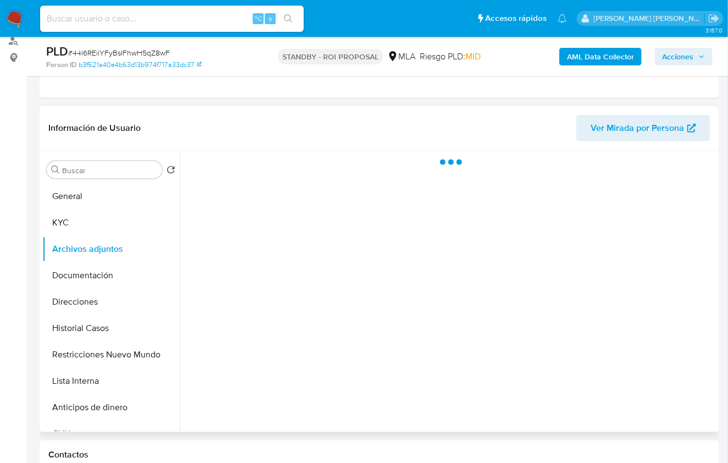
scroll to position [118, 0]
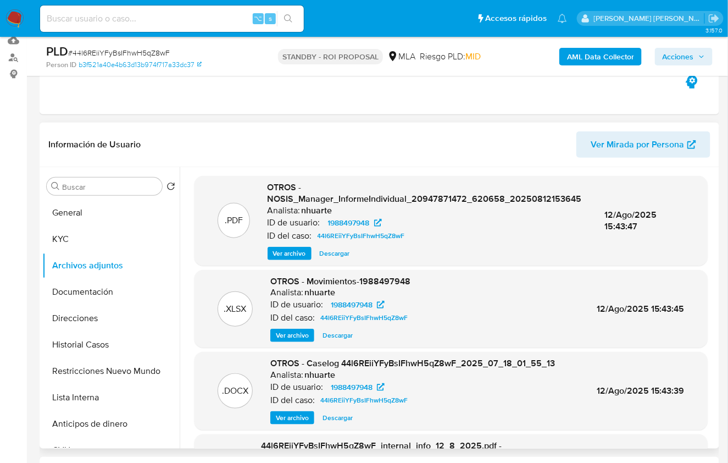
click at [336, 415] on span "Descargar" at bounding box center [338, 417] width 30 height 11
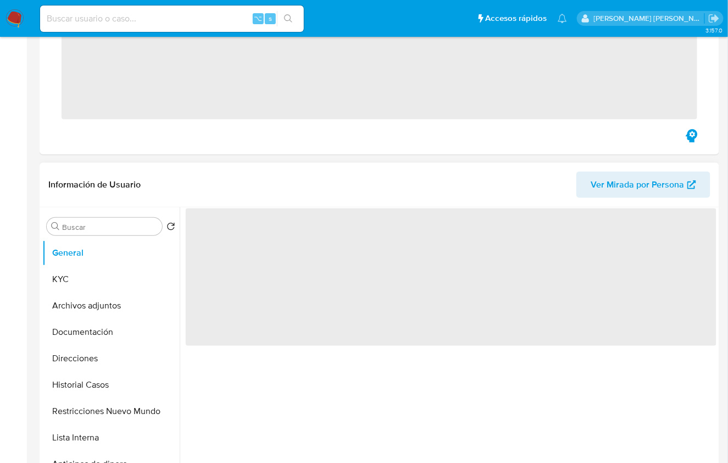
scroll to position [163, 0]
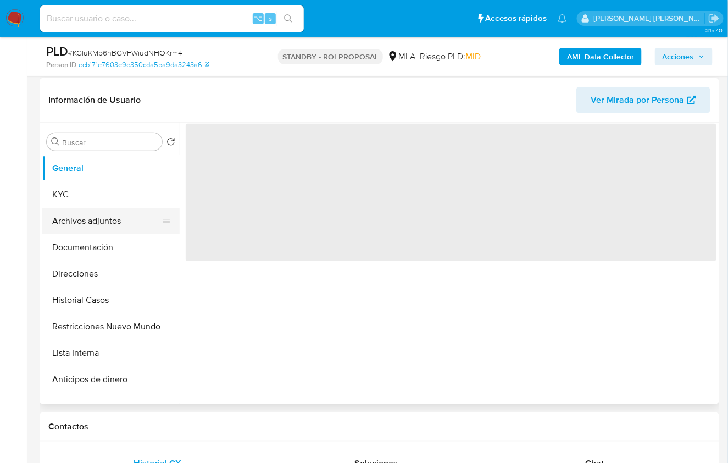
click at [102, 220] on button "Archivos adjuntos" at bounding box center [106, 221] width 129 height 26
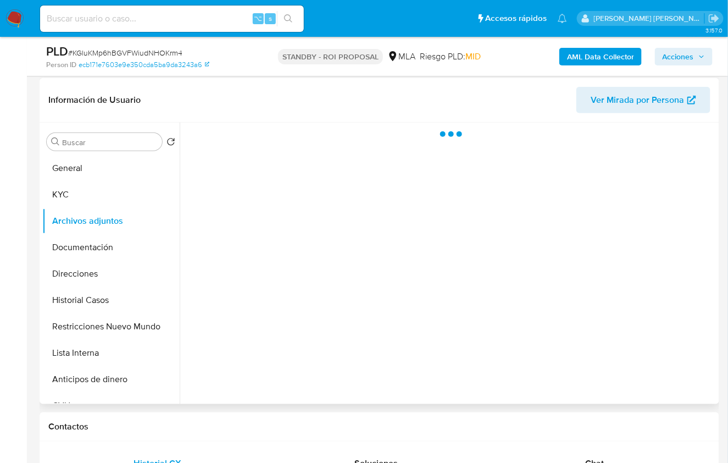
select select "10"
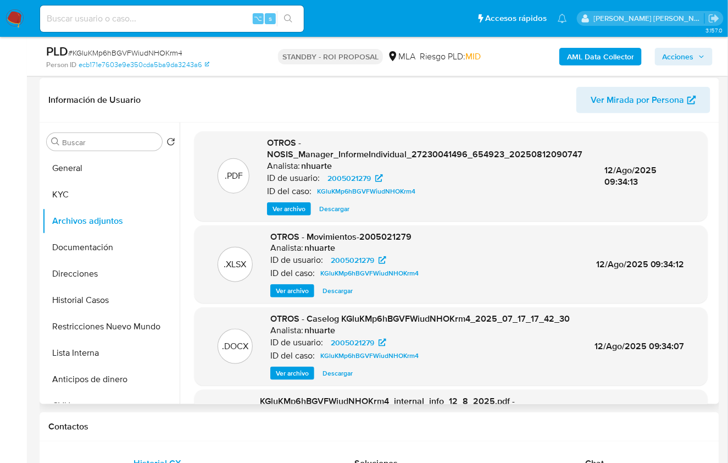
click at [329, 375] on span "Descargar" at bounding box center [338, 373] width 30 height 11
